Goal: Check status: Check status

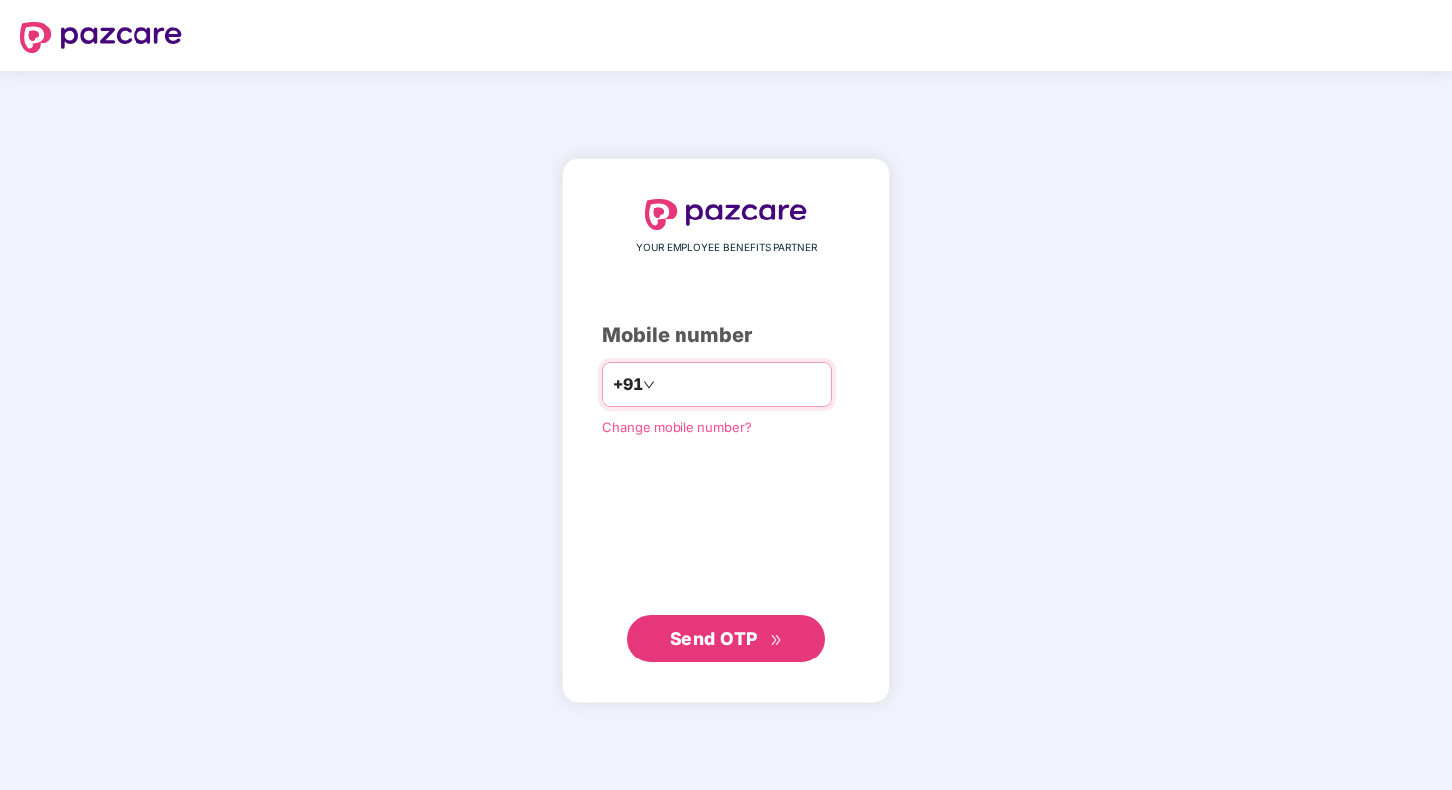
click at [727, 392] on input "number" at bounding box center [740, 385] width 162 height 32
type input "**********"
click at [735, 638] on span "Send OTP" at bounding box center [714, 638] width 88 height 21
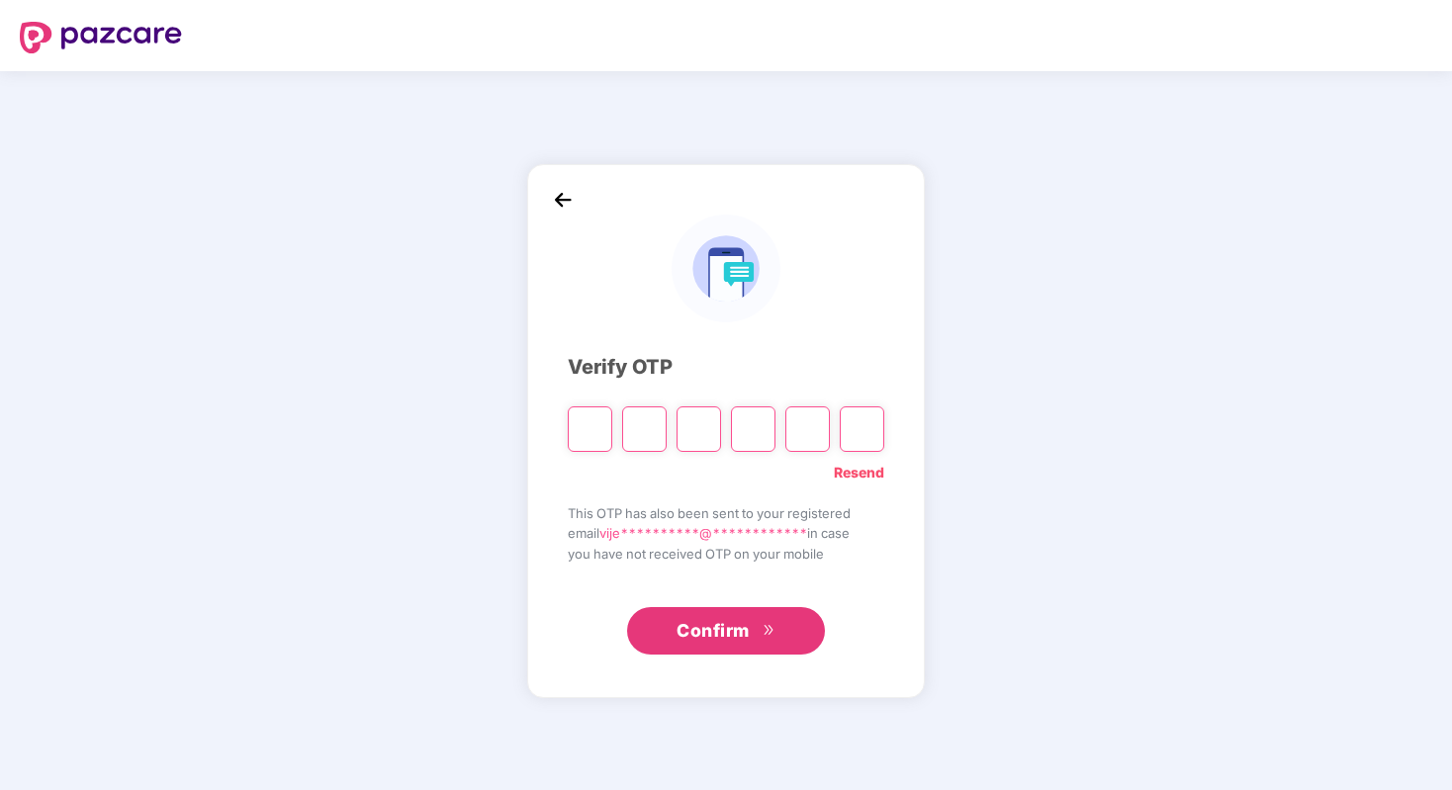
type input "*"
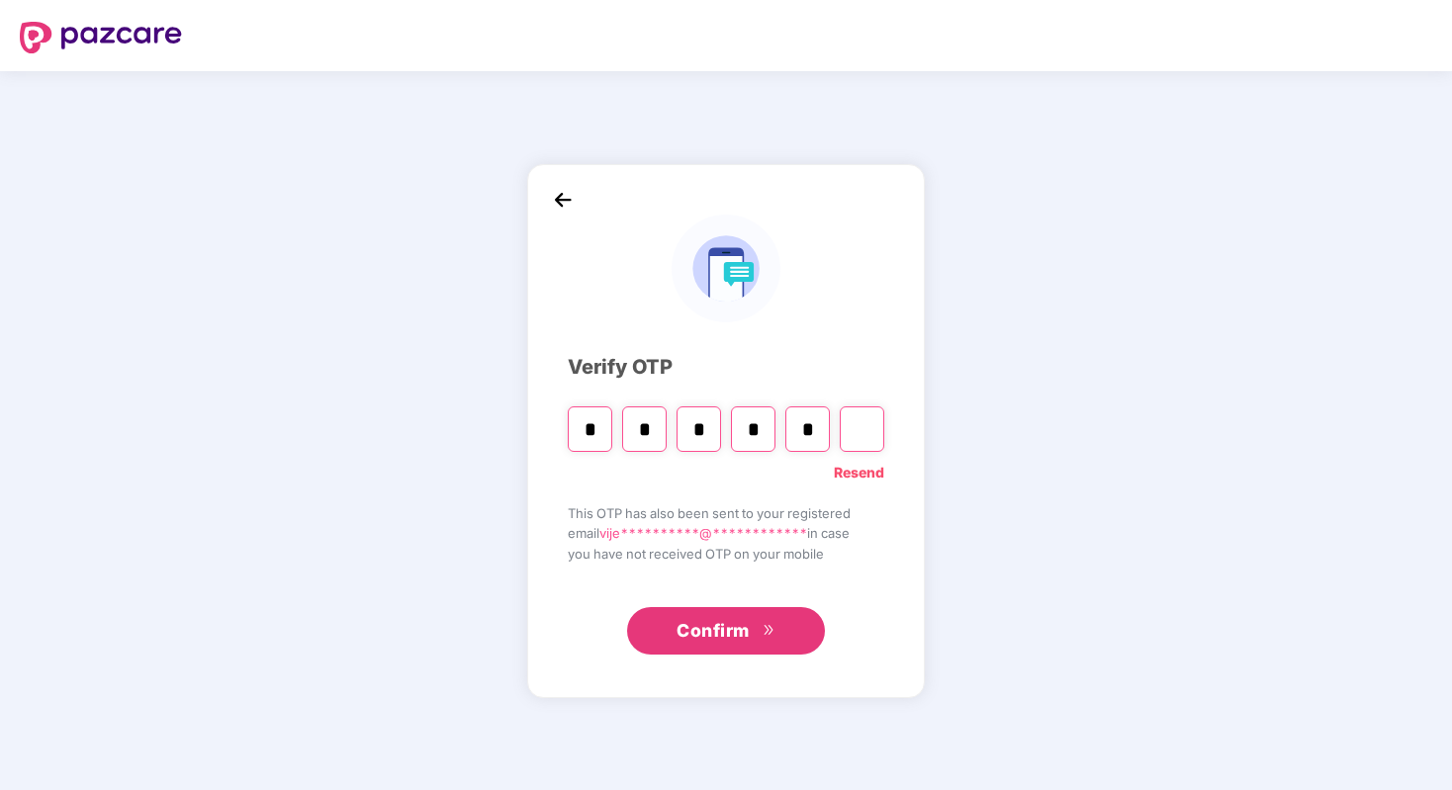
type input "*"
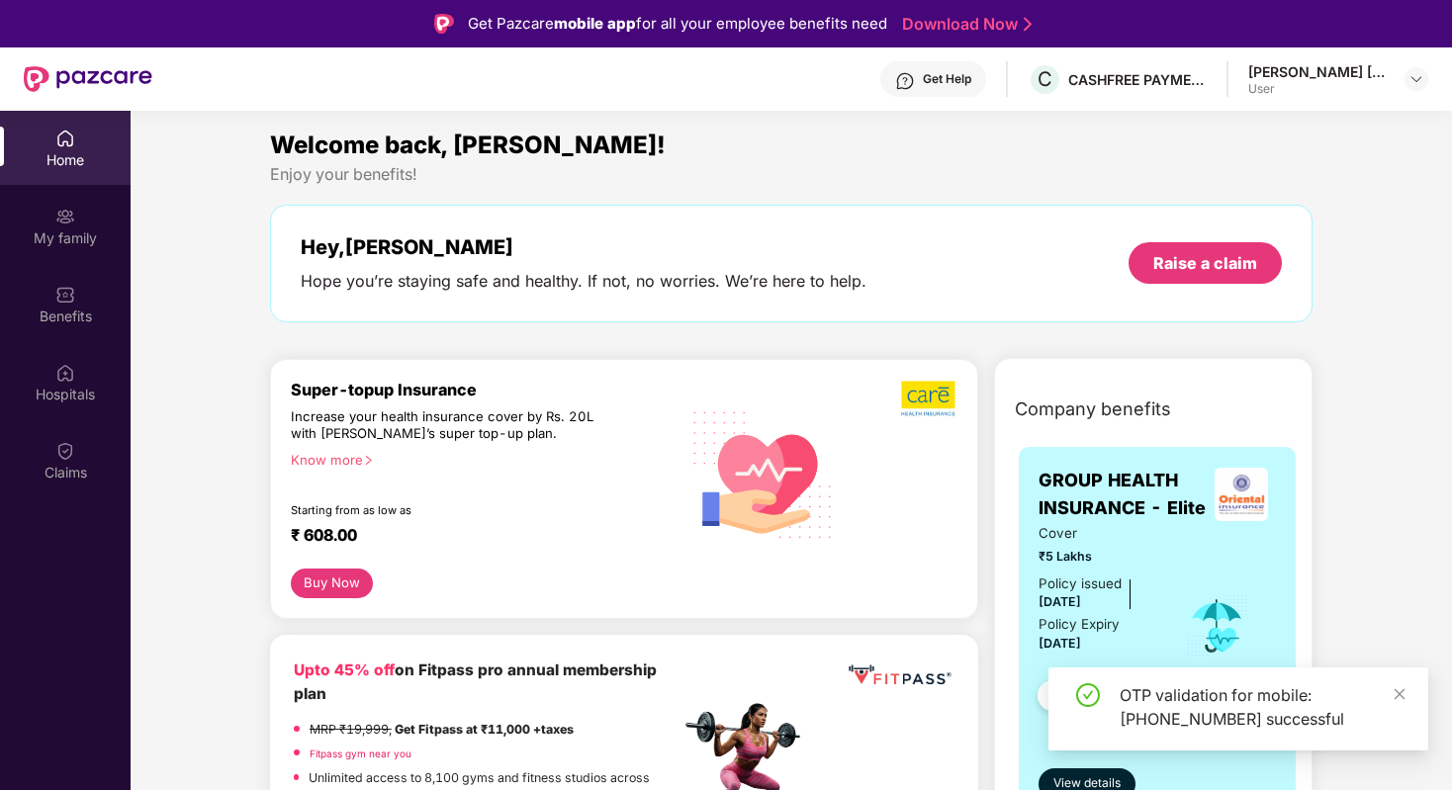
click at [1386, 76] on div "[PERSON_NAME] [PERSON_NAME]" at bounding box center [1318, 71] width 139 height 19
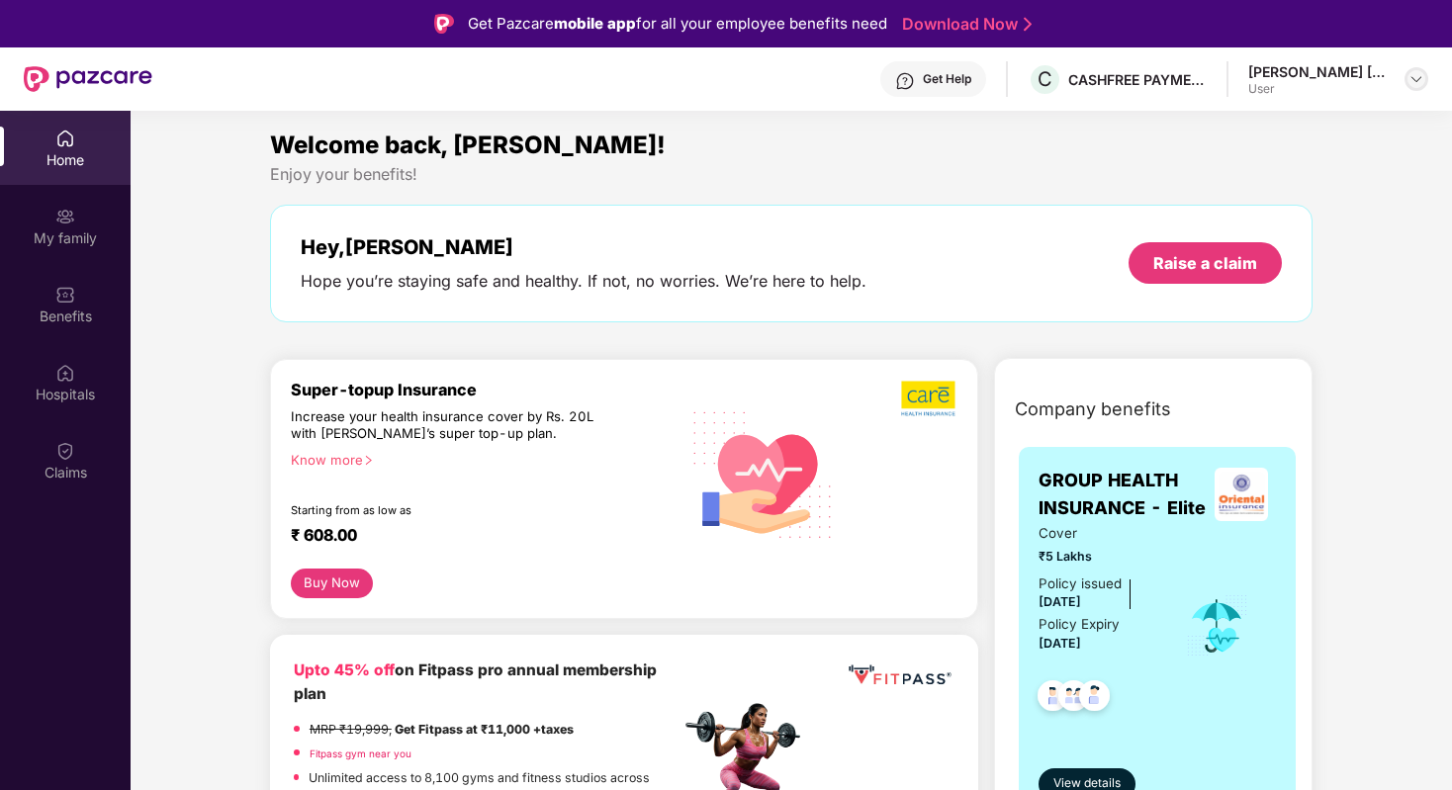
click at [1409, 82] on img at bounding box center [1417, 79] width 16 height 16
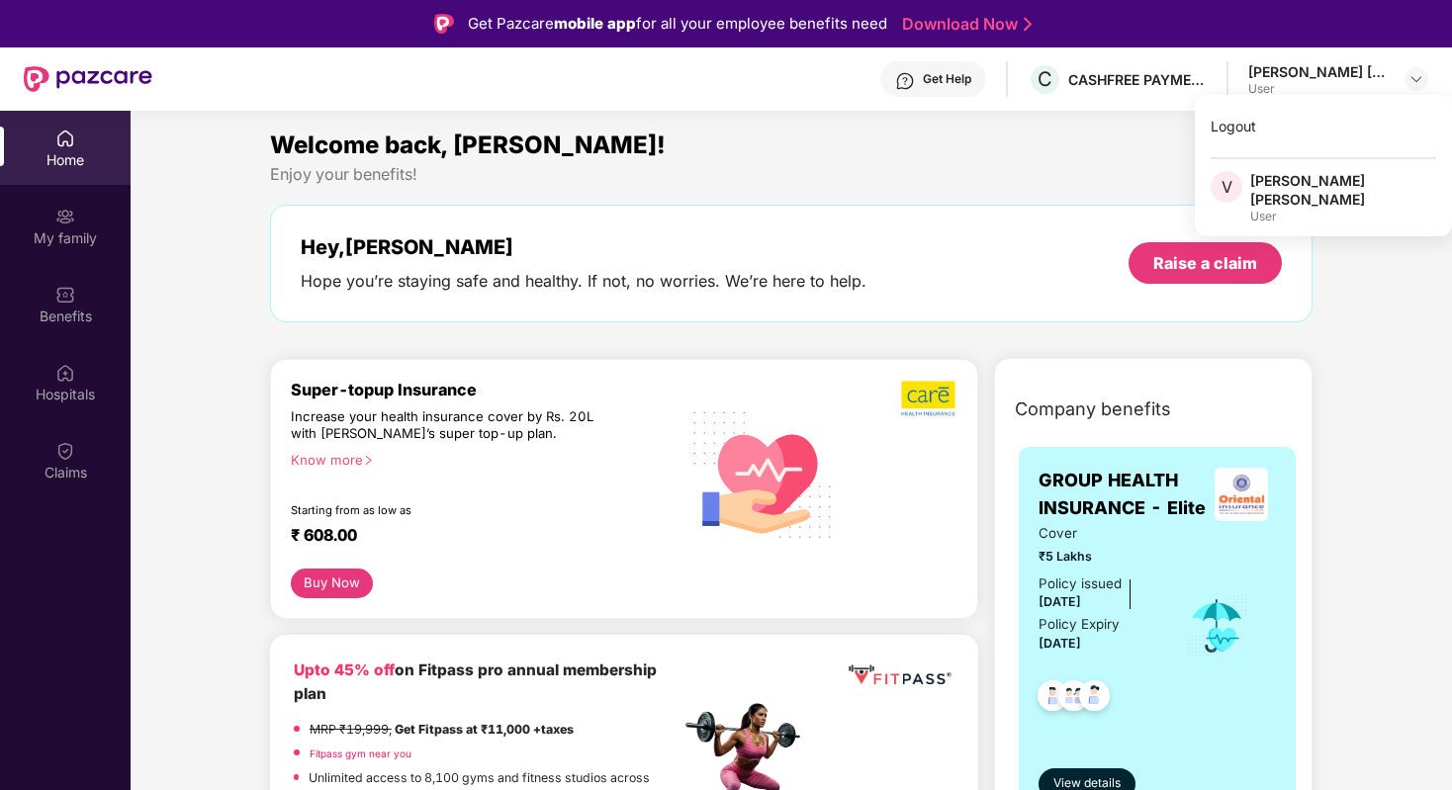
click at [1287, 209] on div "User" at bounding box center [1344, 217] width 186 height 16
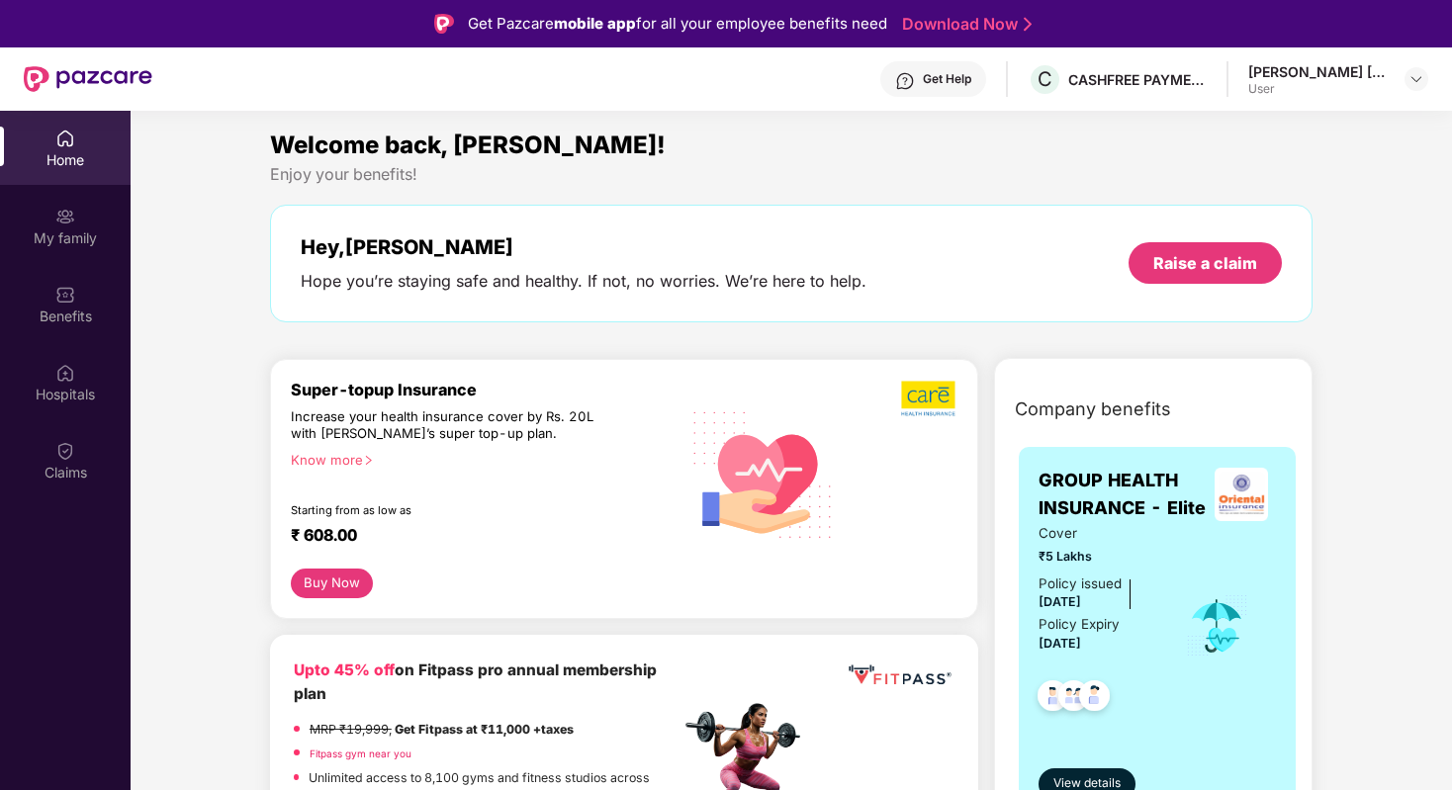
click at [1371, 79] on div "[PERSON_NAME] [PERSON_NAME]" at bounding box center [1318, 71] width 139 height 19
click at [1416, 71] on img at bounding box center [1417, 79] width 16 height 16
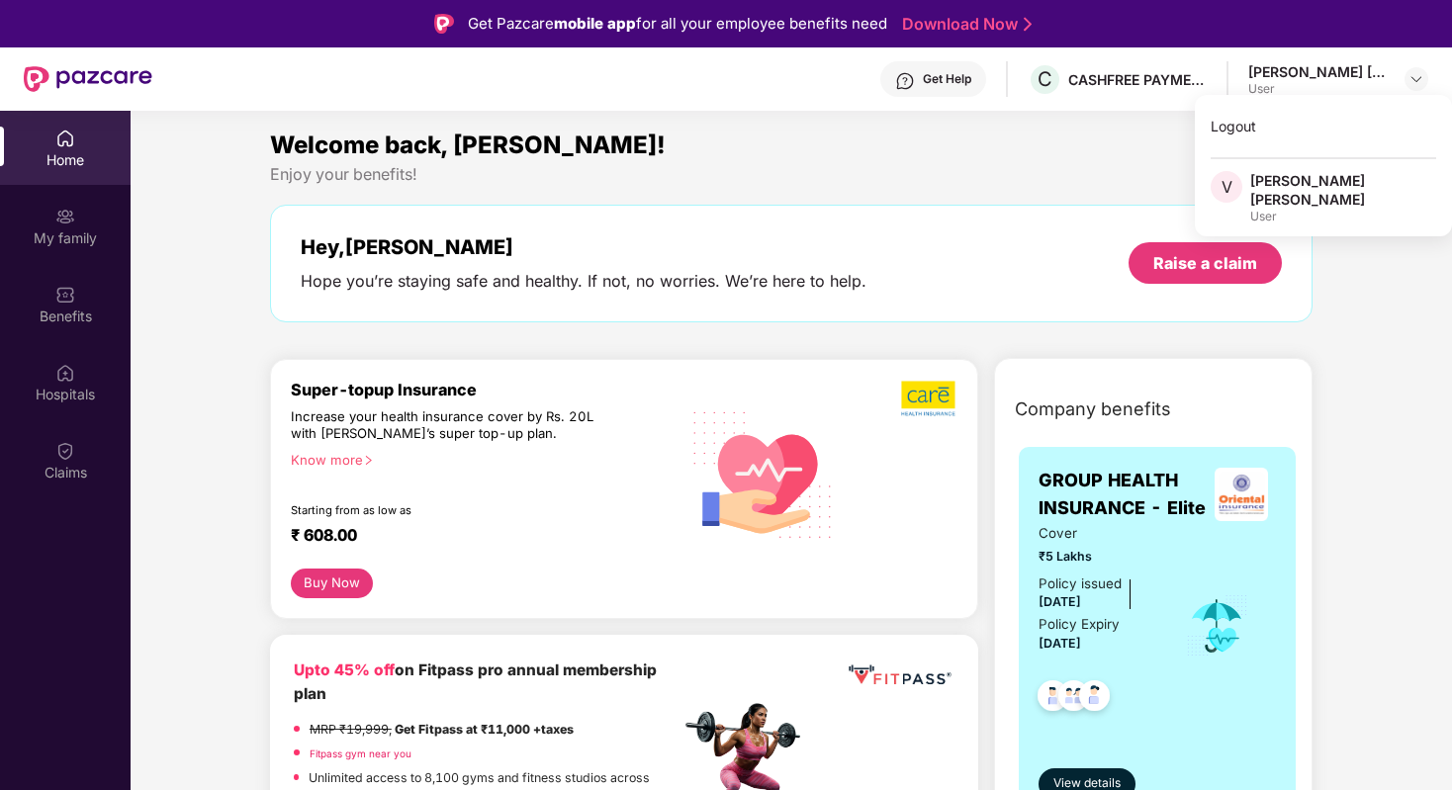
click at [1263, 209] on div "User" at bounding box center [1344, 217] width 186 height 16
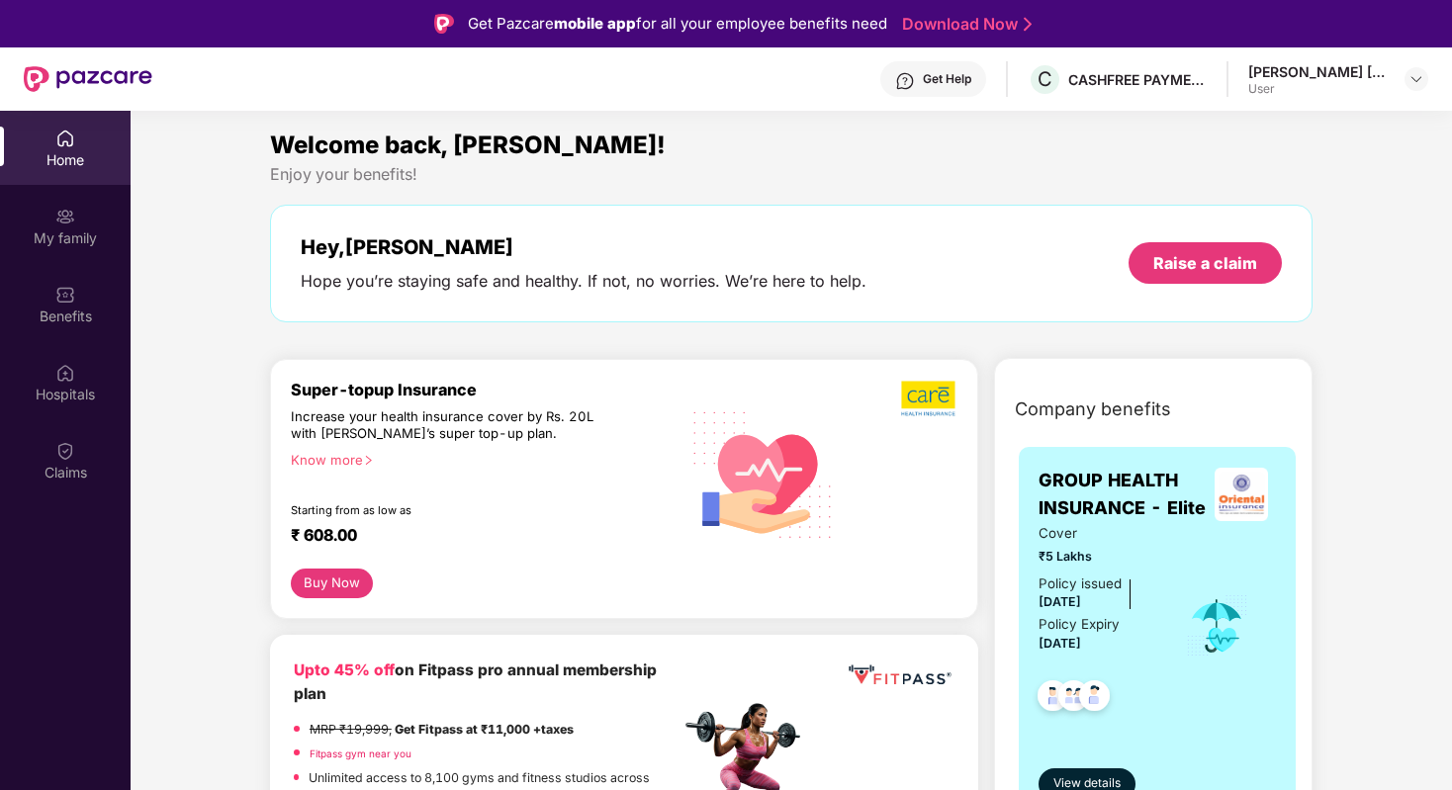
click at [1074, 114] on section "Welcome back, [PERSON_NAME]! Enjoy your benefits! Hey, [PERSON_NAME] Hope you’r…" at bounding box center [792, 506] width 1322 height 790
click at [64, 158] on div "Home" at bounding box center [65, 160] width 131 height 20
click at [418, 174] on div "Enjoy your benefits!" at bounding box center [791, 174] width 1043 height 21
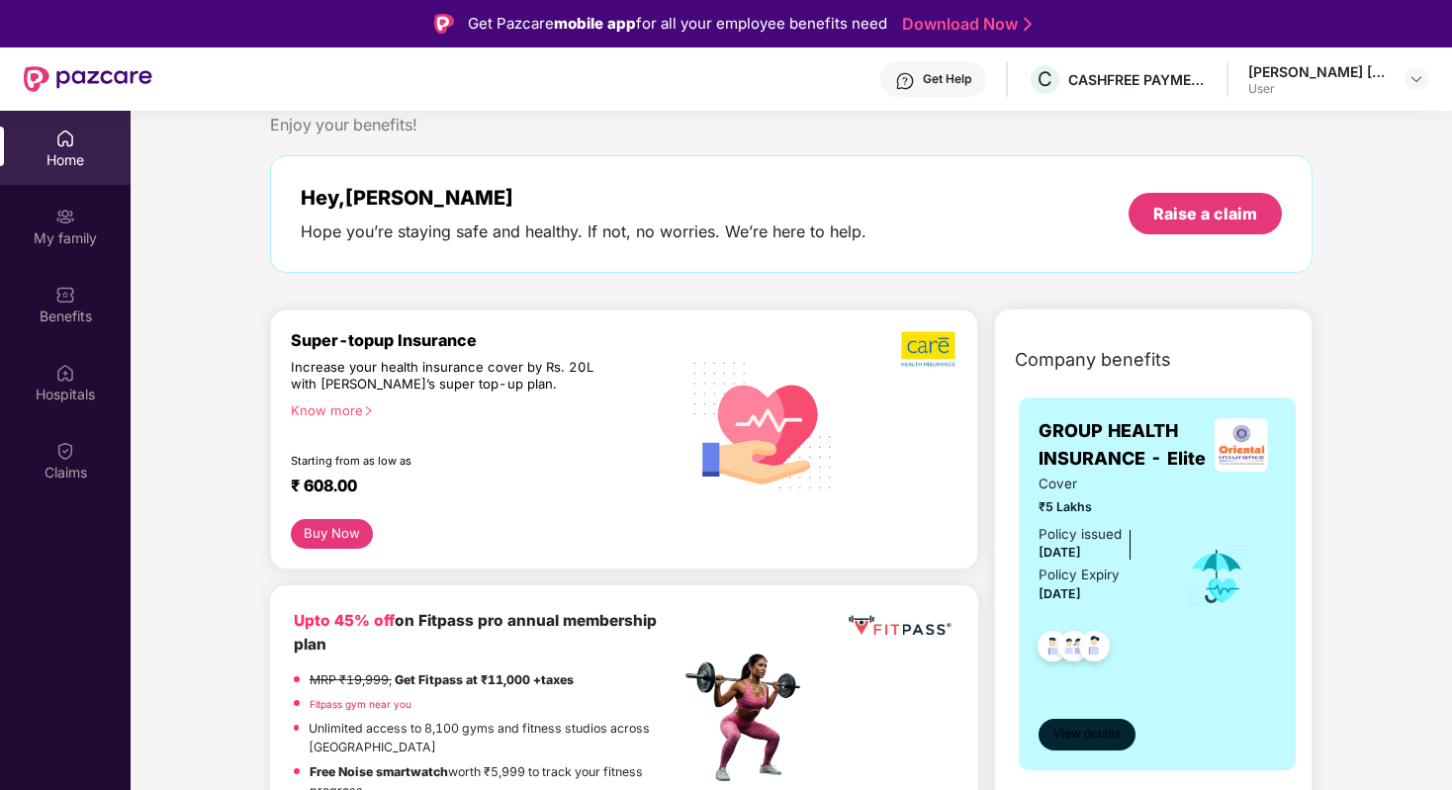
scroll to position [103, 0]
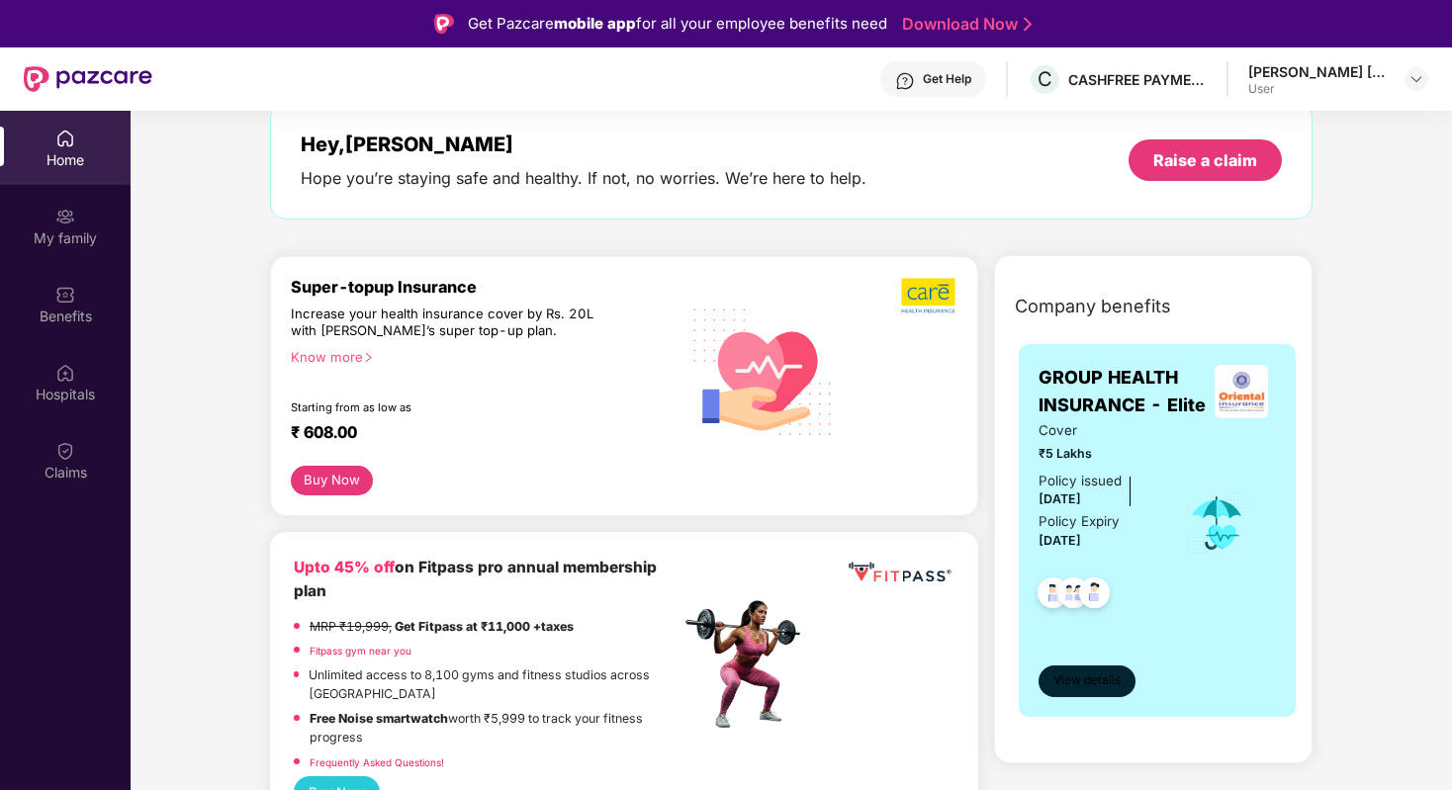
click at [1095, 676] on span "View details" at bounding box center [1087, 681] width 67 height 19
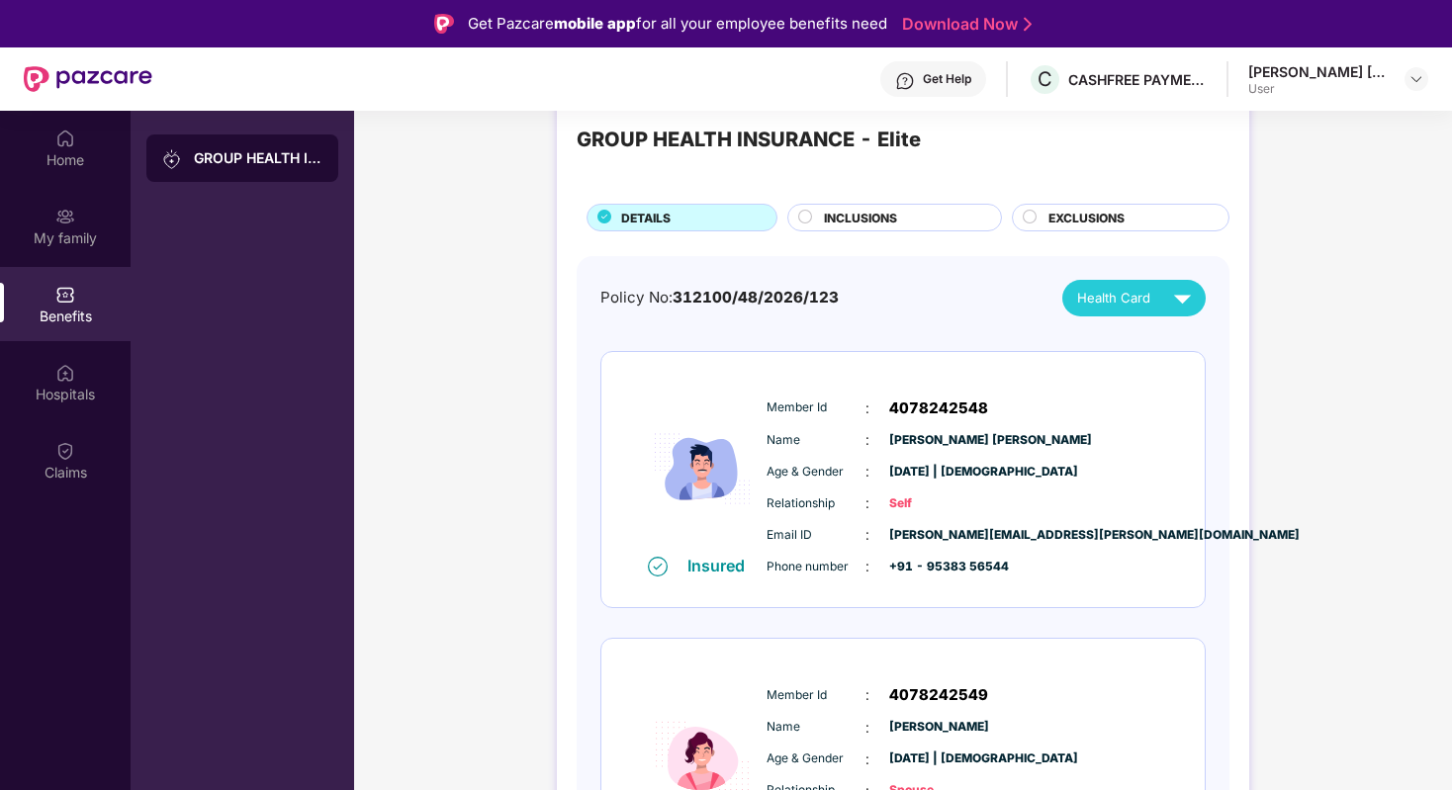
scroll to position [71, 0]
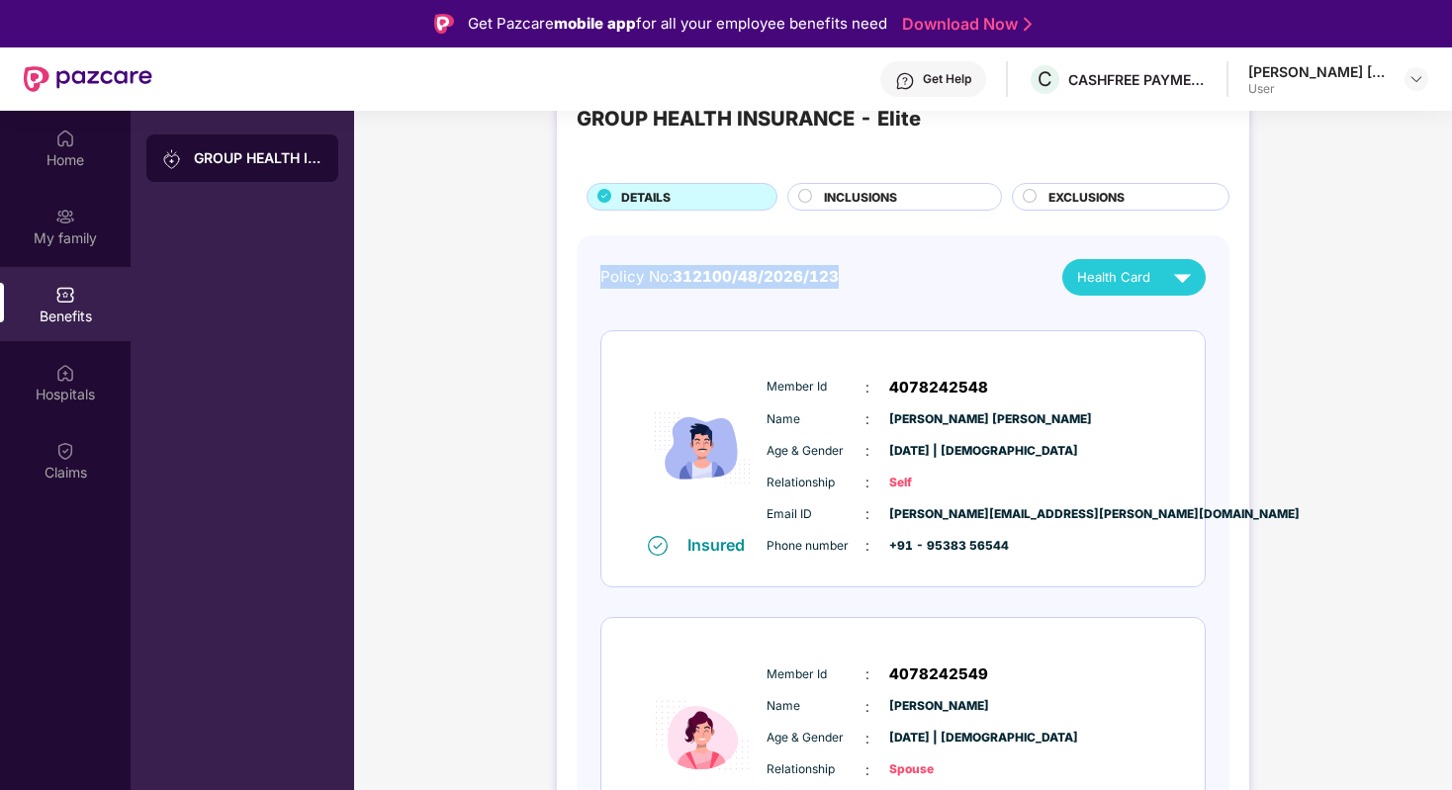
drag, startPoint x: 853, startPoint y: 278, endPoint x: 591, endPoint y: 282, distance: 262.2
click at [591, 282] on div "Policy No: 312100/48/2026/123 Health Card Insured Member Id : 4078242548 Name :…" at bounding box center [903, 735] width 653 height 1001
copy div "Policy No: 312100/48/2026/123"
click at [709, 280] on span "312100/48/2026/123" at bounding box center [756, 276] width 166 height 19
drag, startPoint x: 704, startPoint y: 280, endPoint x: 732, endPoint y: 280, distance: 27.7
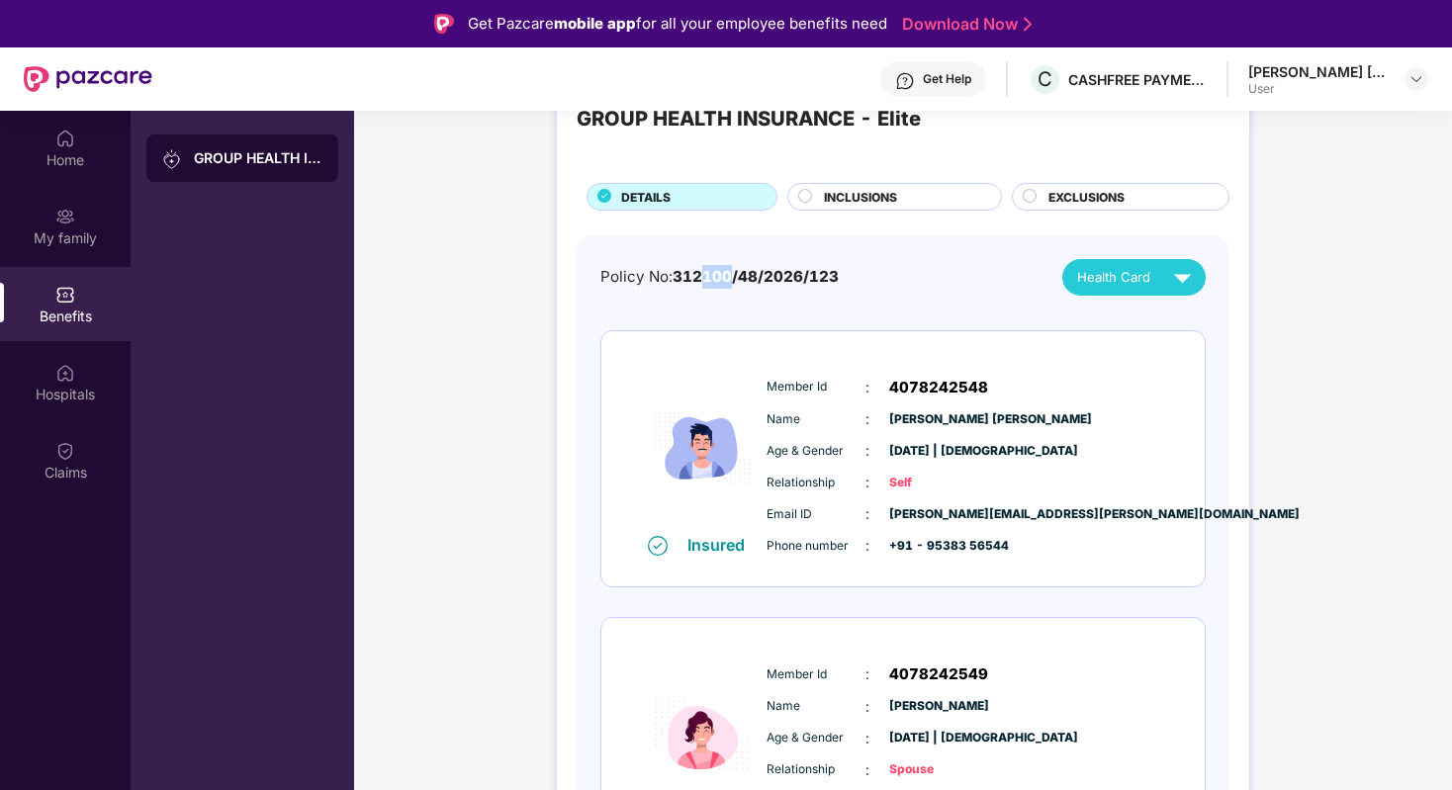
click at [732, 280] on span "312100/48/2026/123" at bounding box center [756, 276] width 166 height 19
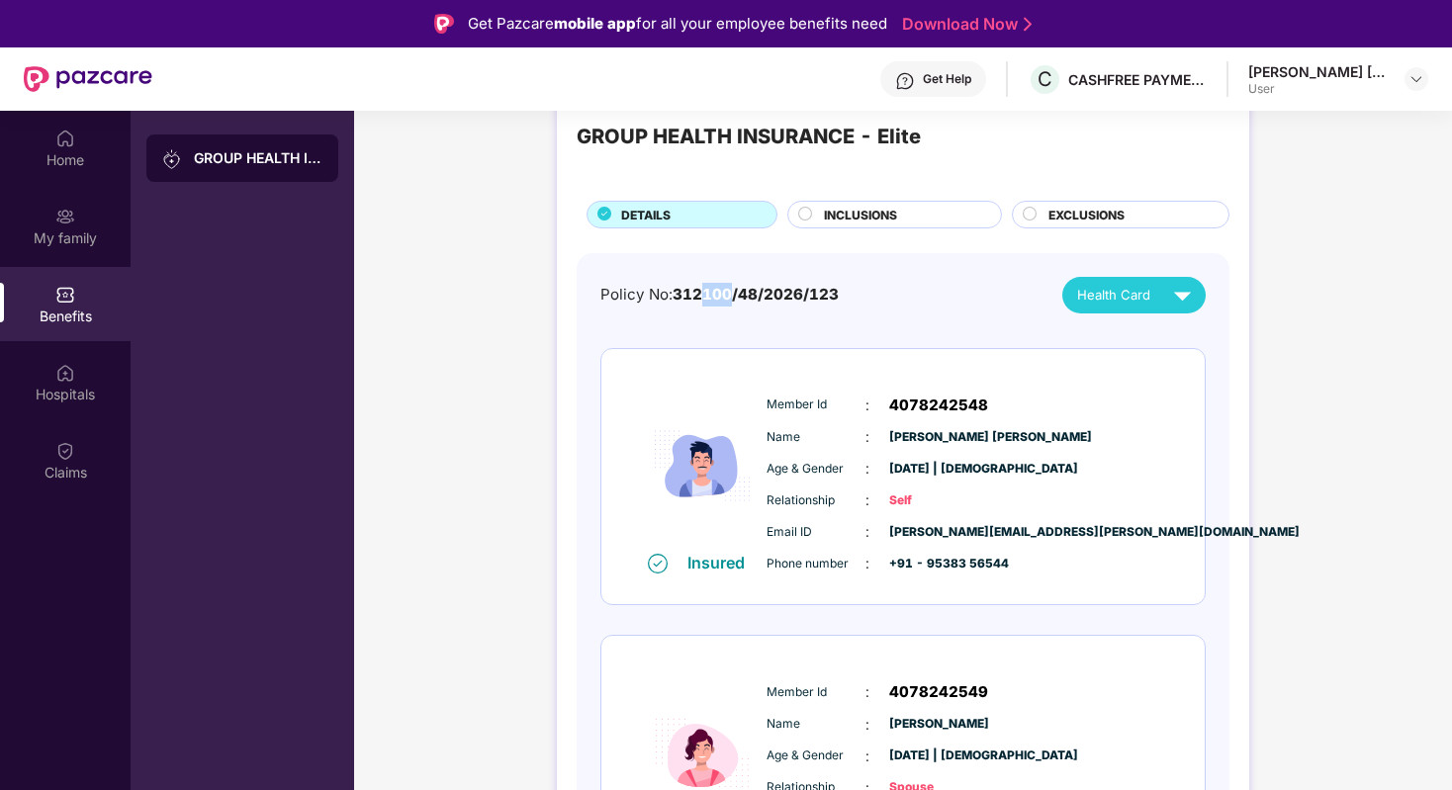
scroll to position [0, 0]
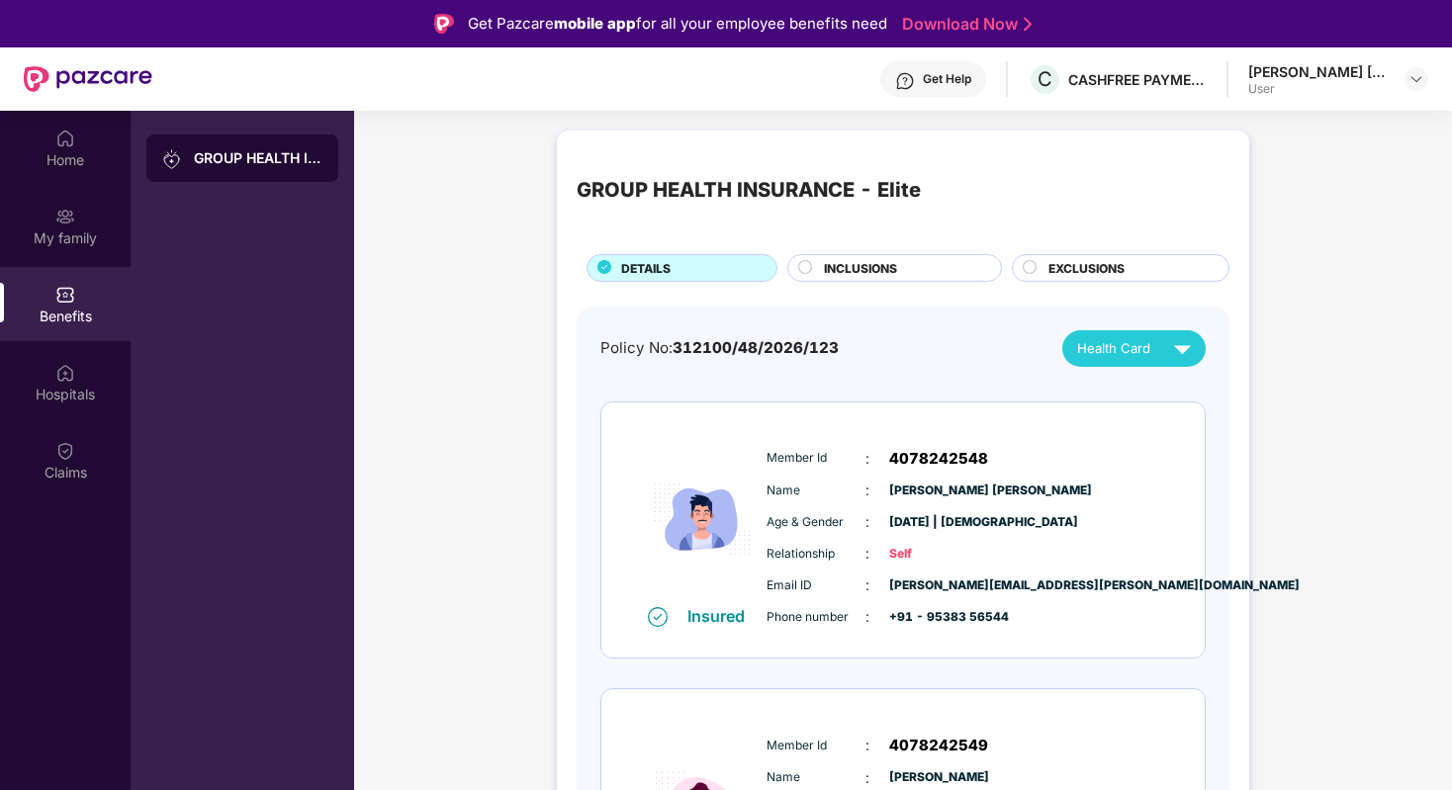
click at [874, 356] on div "Policy No: 312100/48/2026/123 Health Card" at bounding box center [903, 348] width 605 height 37
drag, startPoint x: 674, startPoint y: 353, endPoint x: 826, endPoint y: 353, distance: 152.4
click at [826, 353] on span "312100/48/2026/123" at bounding box center [756, 347] width 166 height 19
click at [557, 367] on div "GROUP HEALTH INSURANCE - Elite DETAILS INCLUSIONS EXCLUSIONS Policy No: 312100/…" at bounding box center [903, 729] width 693 height 1196
click at [1339, 103] on div "Get Help C CASHFREE PAYMENTS INDIA PVT. LTD. [PERSON_NAME] [PERSON_NAME] User" at bounding box center [790, 78] width 1276 height 63
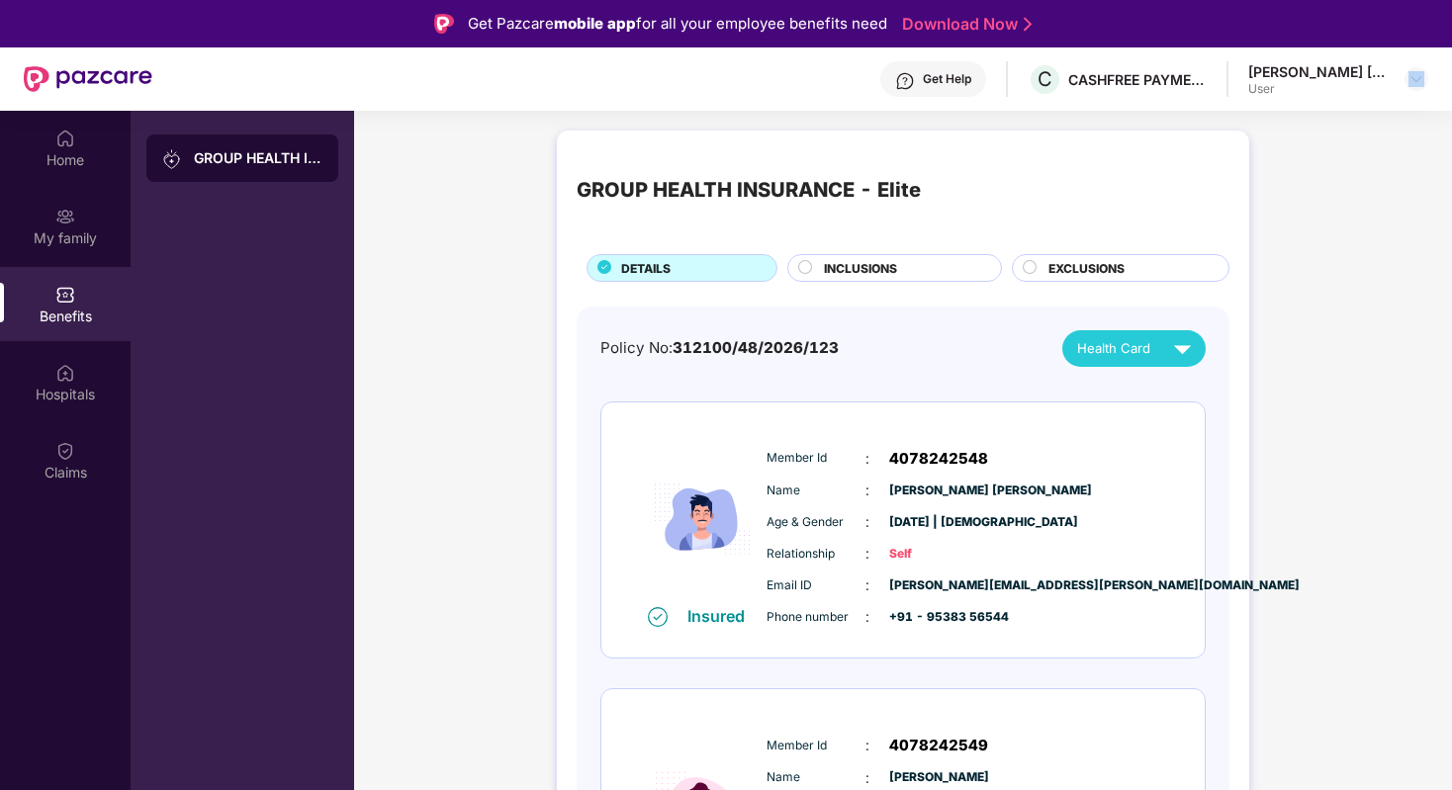
click at [1339, 103] on div "Get Help C CASHFREE PAYMENTS INDIA PVT. LTD. [PERSON_NAME] [PERSON_NAME] User" at bounding box center [790, 78] width 1276 height 63
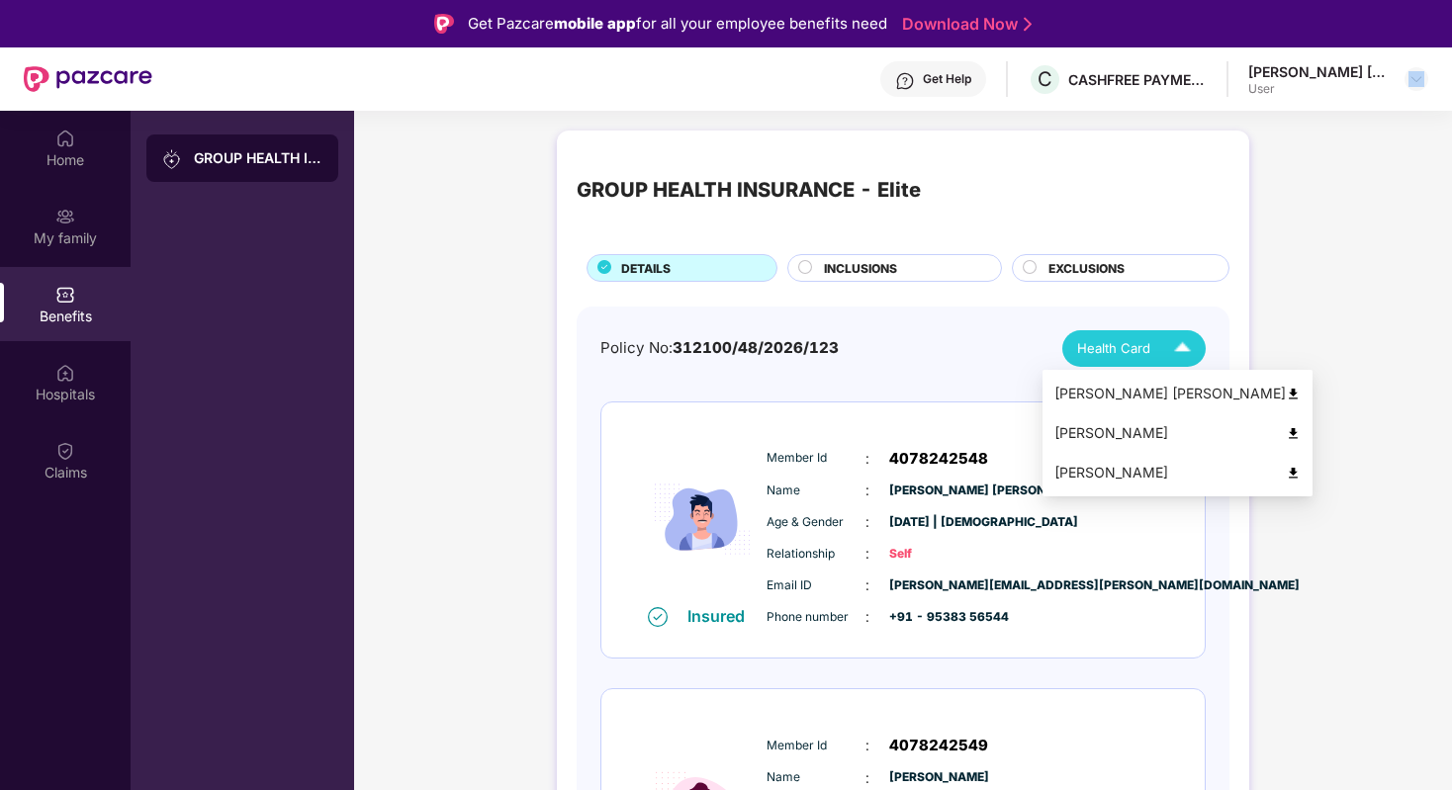
click at [1171, 342] on img at bounding box center [1182, 348] width 35 height 35
click at [1286, 397] on img at bounding box center [1293, 394] width 15 height 15
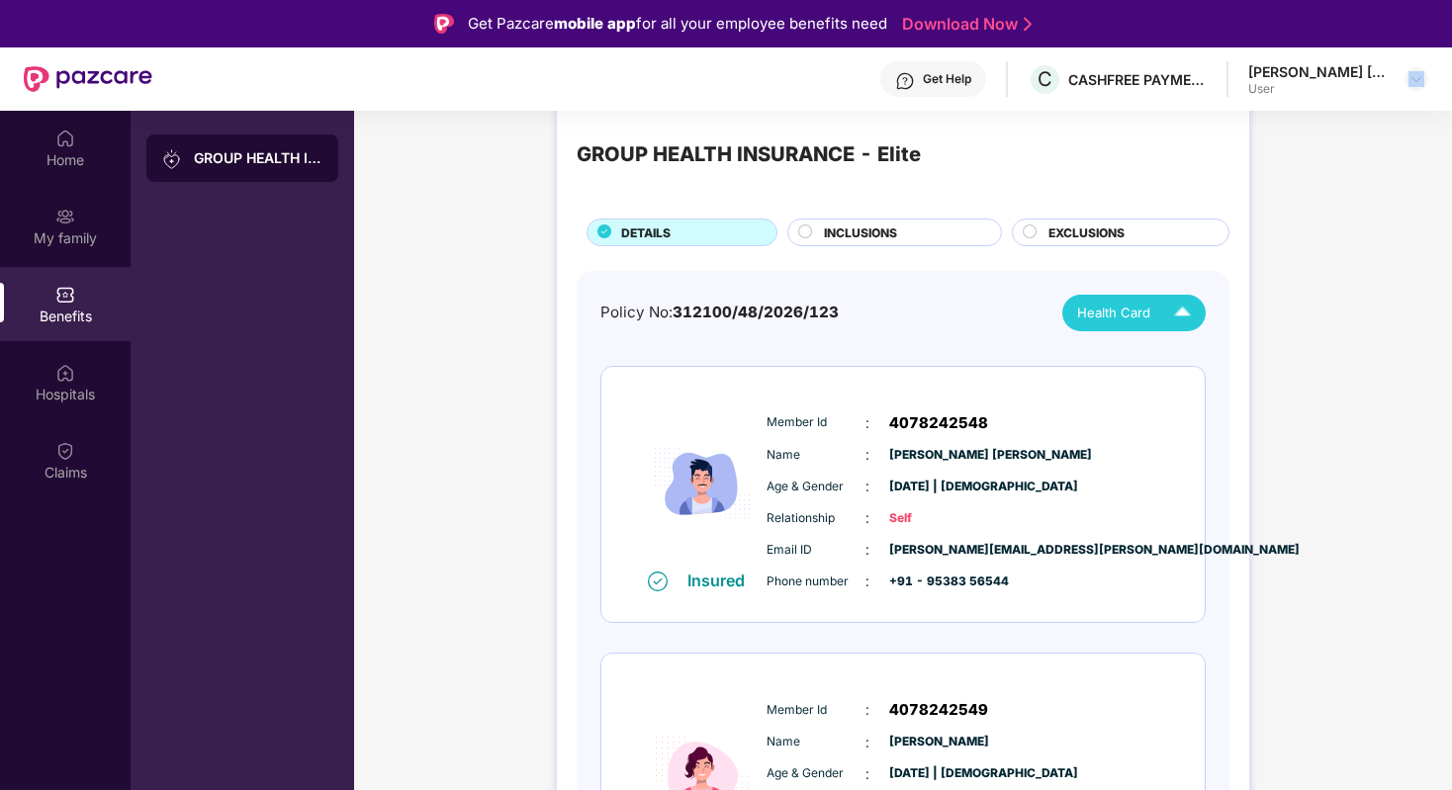
scroll to position [42, 0]
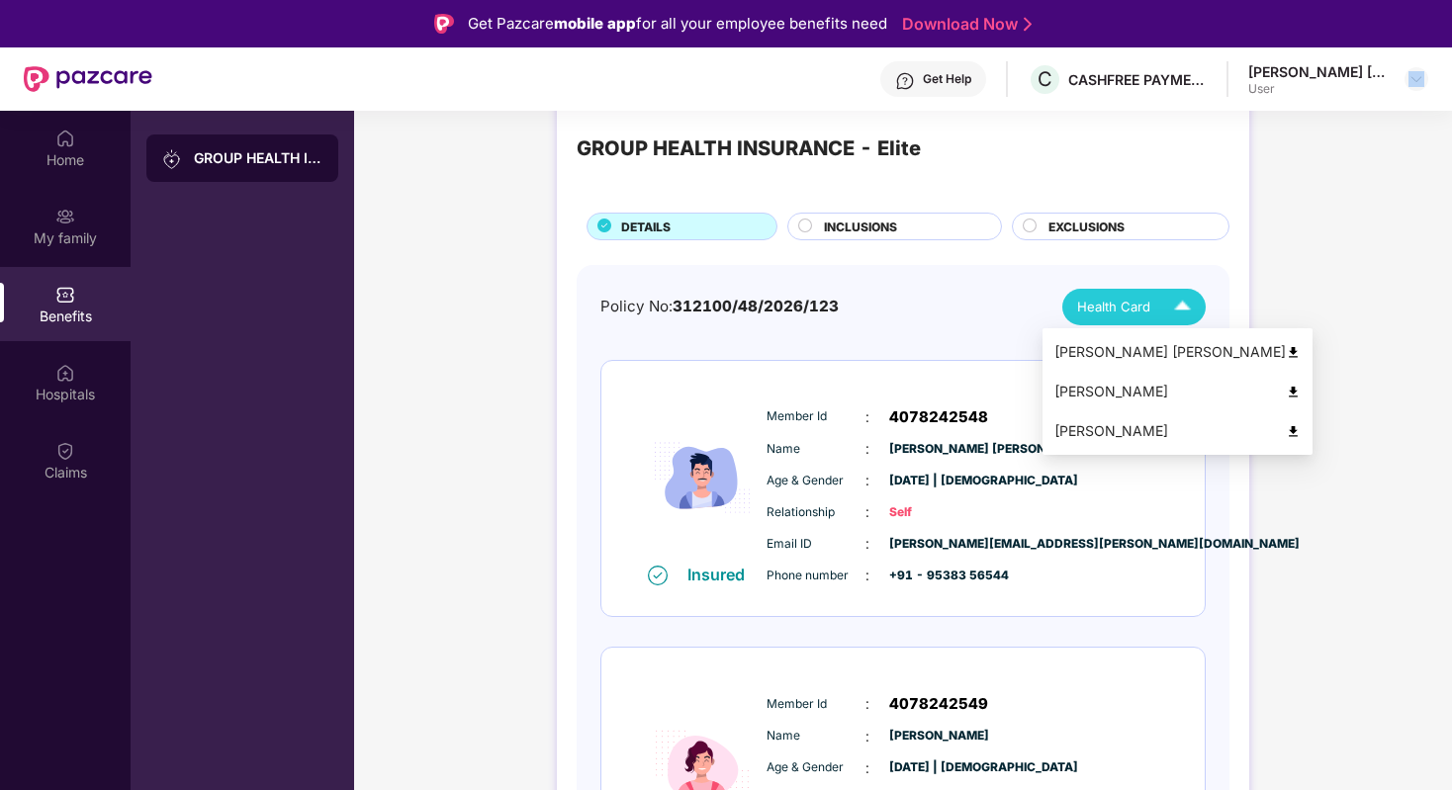
click at [1188, 304] on img at bounding box center [1182, 307] width 35 height 35
click at [1286, 389] on img at bounding box center [1293, 392] width 15 height 15
click at [1169, 304] on img at bounding box center [1182, 307] width 35 height 35
click at [1286, 432] on img at bounding box center [1293, 431] width 15 height 15
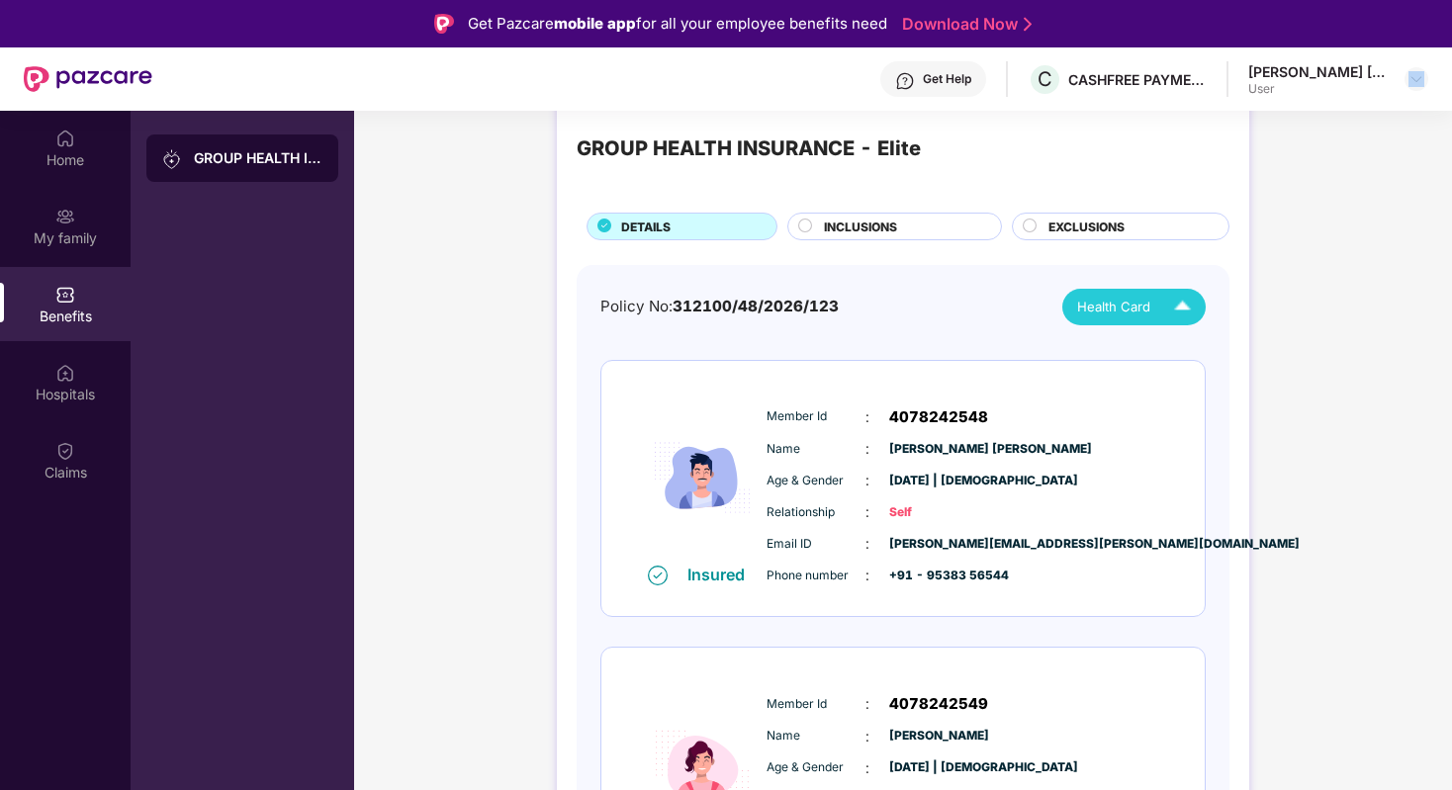
scroll to position [0, 0]
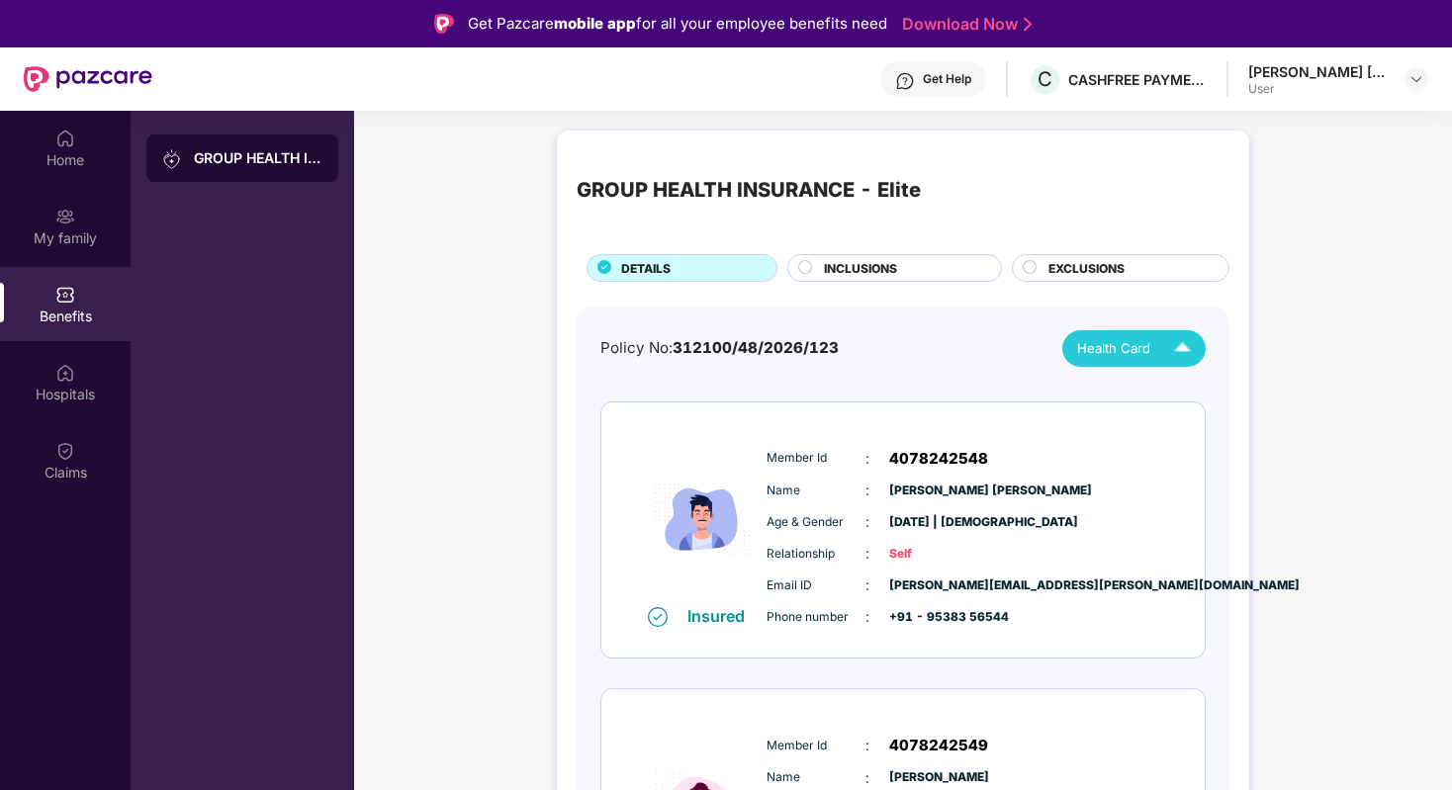
click at [207, 307] on div "GROUP HEALTH INSURANCE - Elite" at bounding box center [243, 506] width 224 height 790
click at [83, 385] on div "Hospitals" at bounding box center [65, 395] width 131 height 20
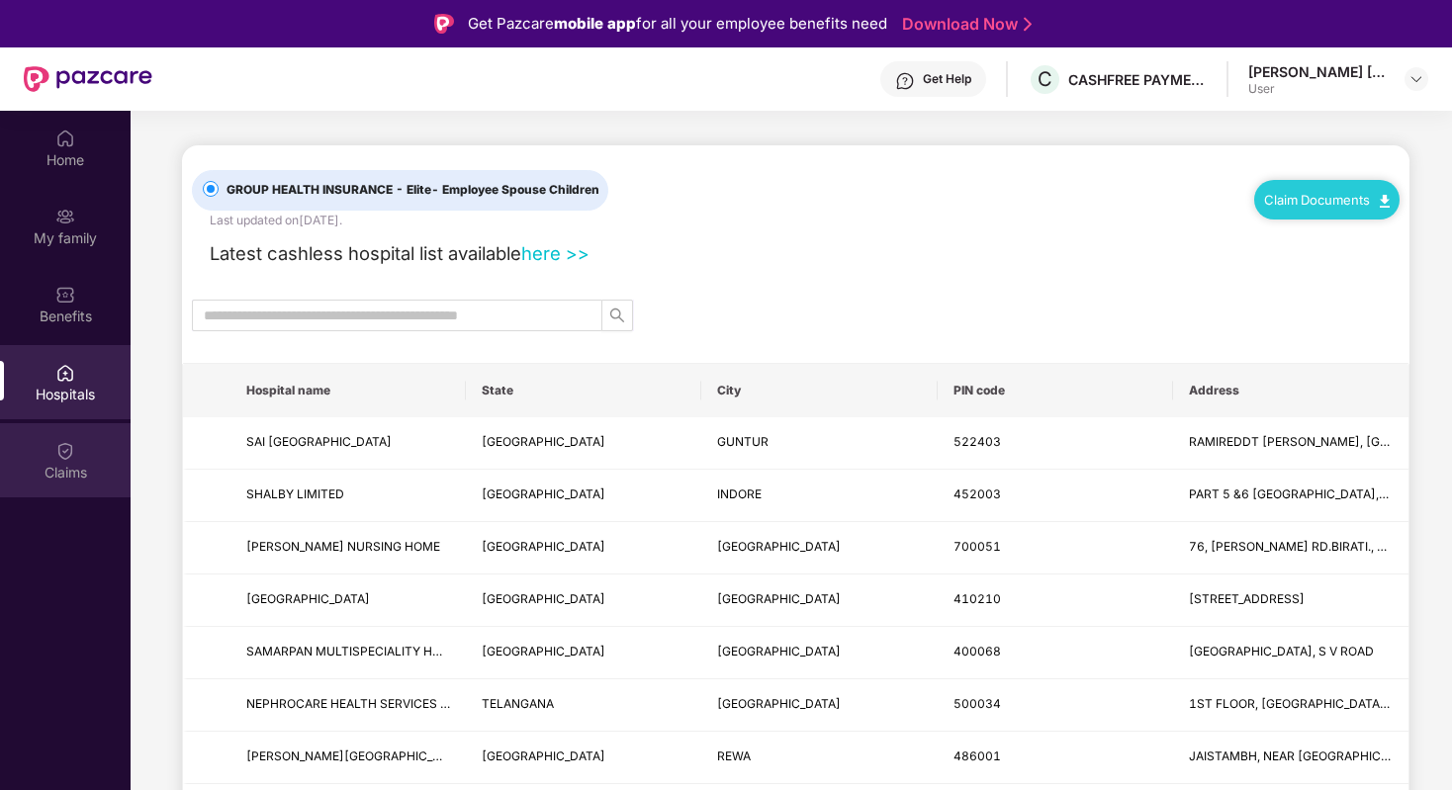
click at [73, 453] on img at bounding box center [65, 451] width 20 height 20
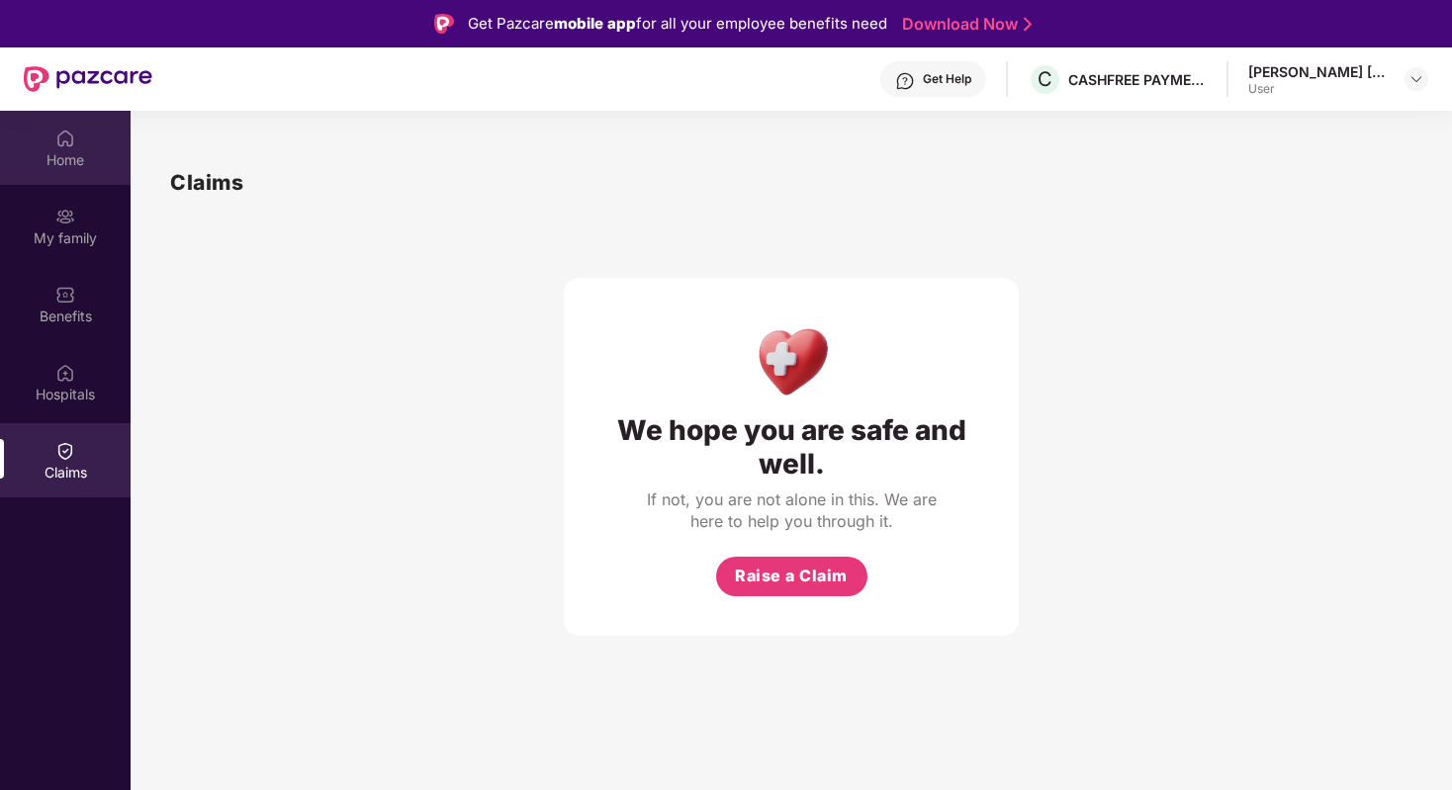
click at [79, 151] on div "Home" at bounding box center [65, 160] width 131 height 20
